Goal: Task Accomplishment & Management: Manage account settings

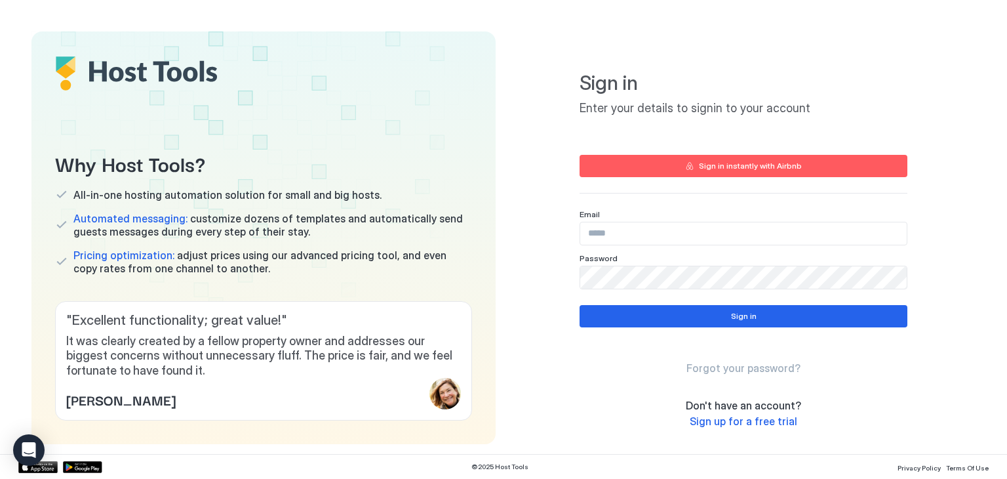
click at [647, 240] on input "Input Field" at bounding box center [743, 233] width 327 height 22
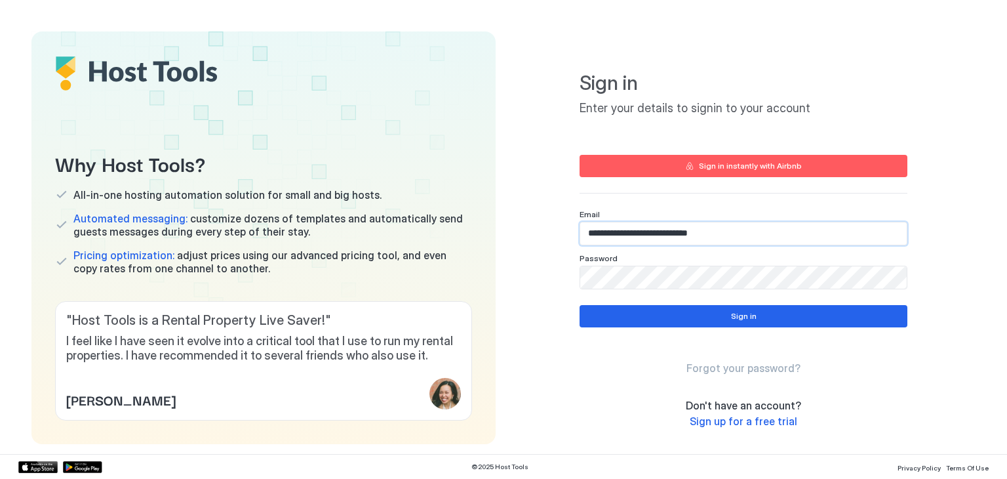
type input "**********"
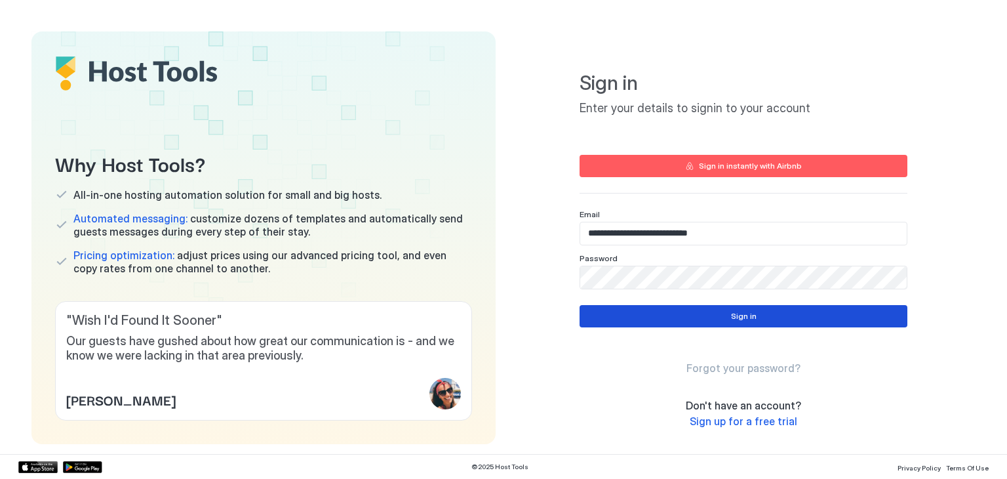
click at [744, 325] on button "Sign in" at bounding box center [744, 316] width 328 height 22
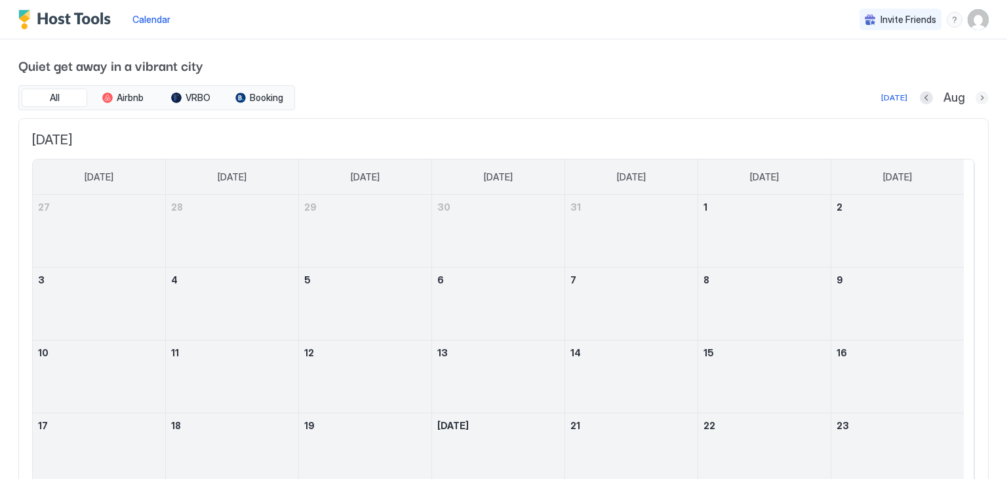
click at [976, 100] on button "Next month" at bounding box center [982, 97] width 13 height 13
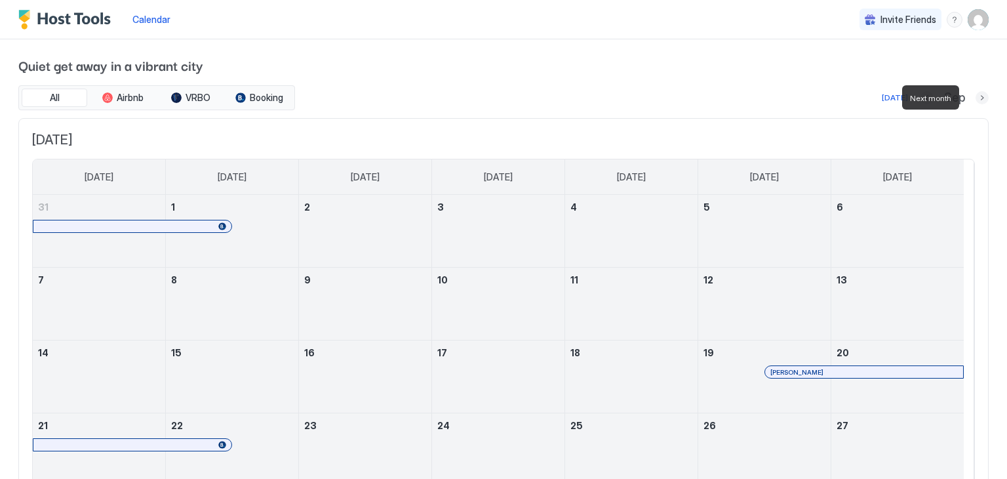
click at [976, 100] on button "Next month" at bounding box center [982, 97] width 13 height 13
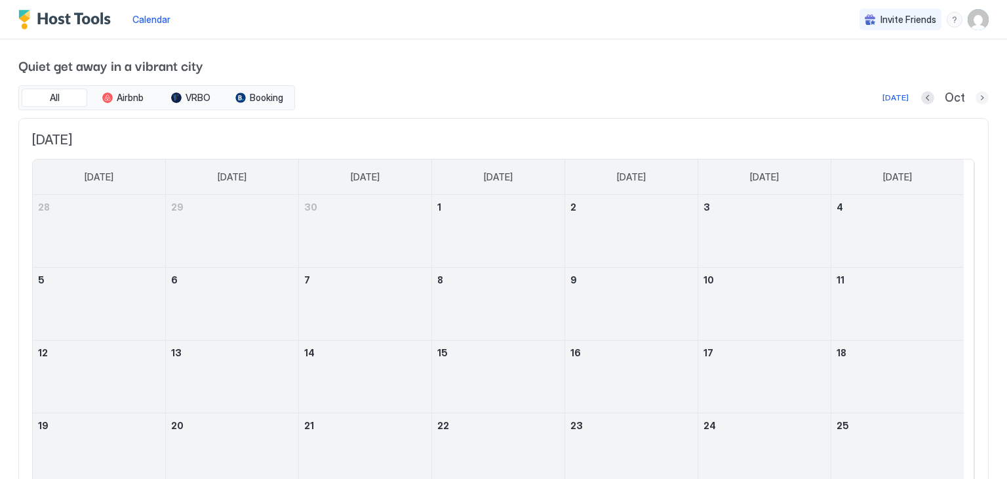
click at [976, 100] on button "Next month" at bounding box center [982, 97] width 13 height 13
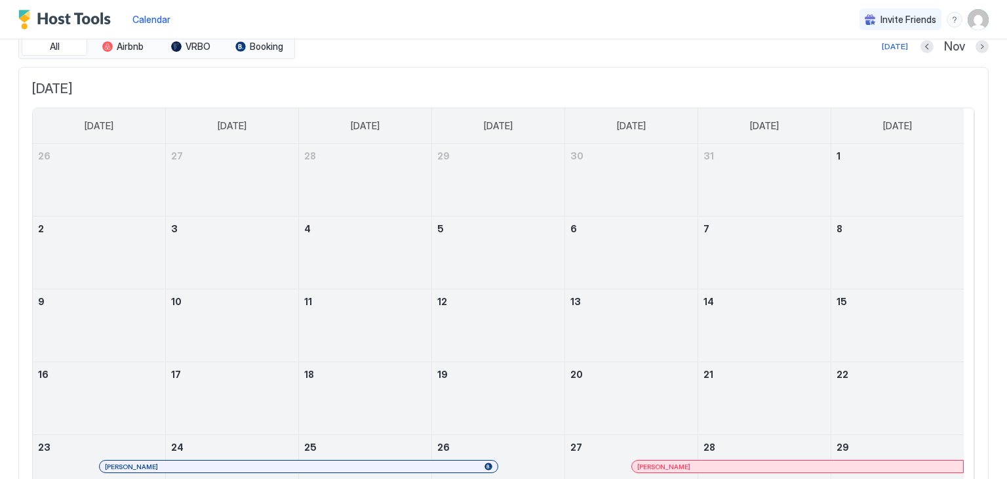
scroll to position [31, 0]
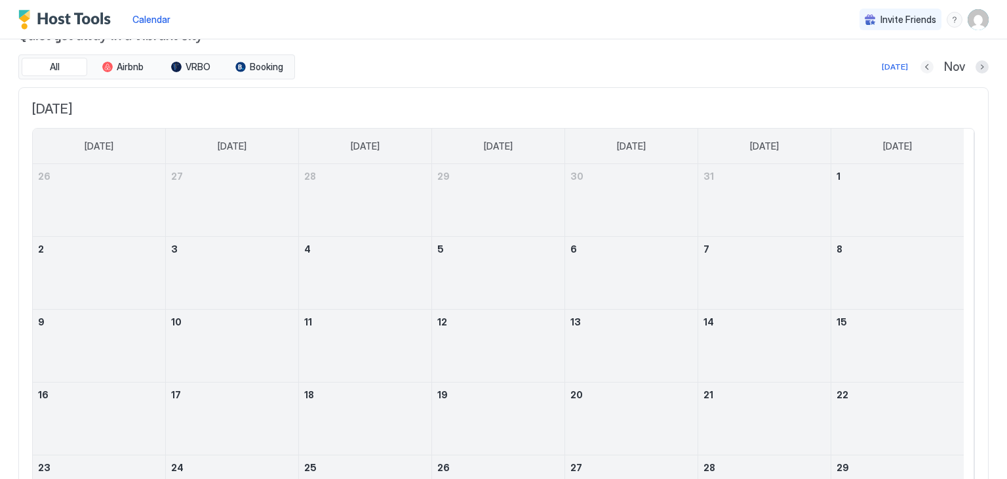
click at [921, 66] on button "Previous month" at bounding box center [927, 66] width 13 height 13
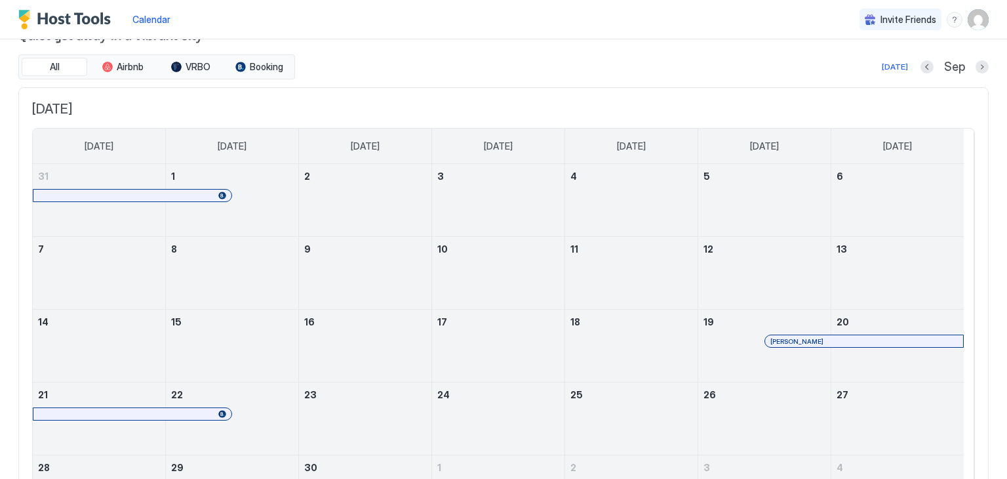
scroll to position [3, 0]
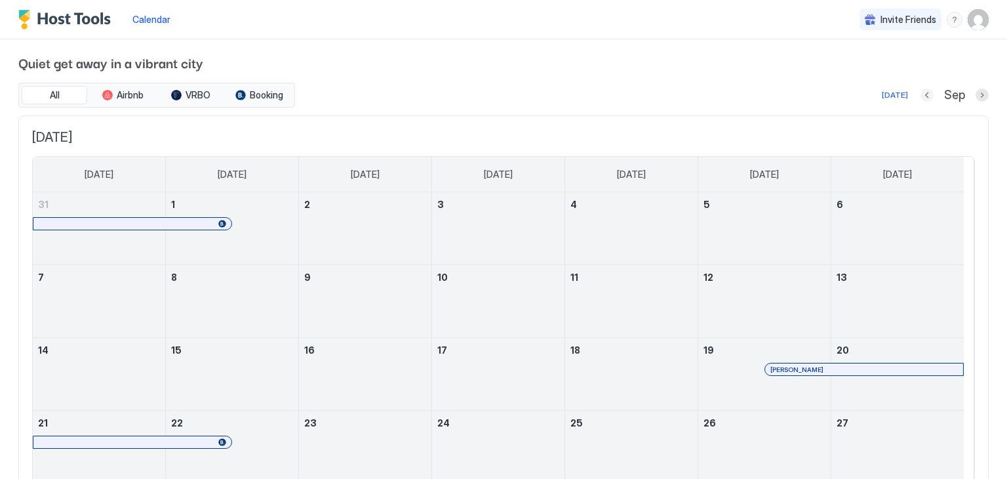
click at [921, 92] on button "Previous month" at bounding box center [927, 95] width 13 height 13
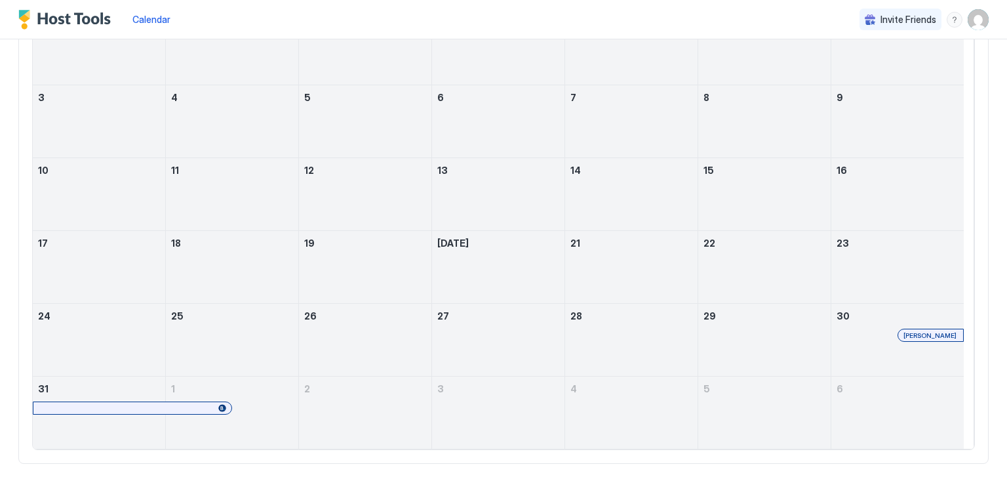
scroll to position [205, 0]
